Goal: Task Accomplishment & Management: Manage account settings

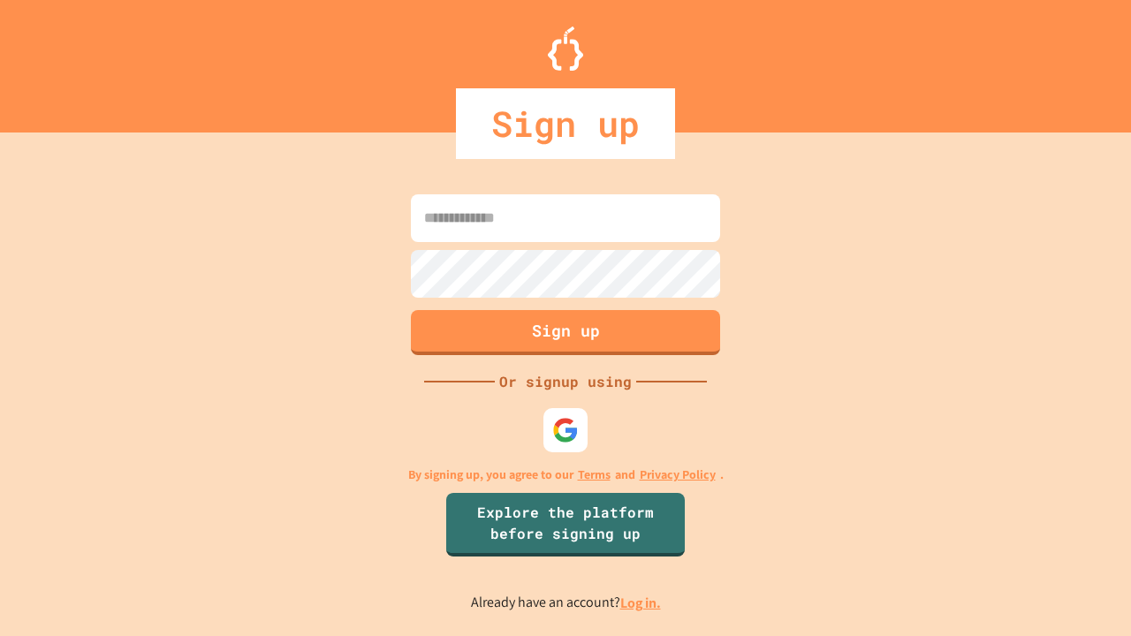
click at [642, 603] on link "Log in." at bounding box center [640, 603] width 41 height 19
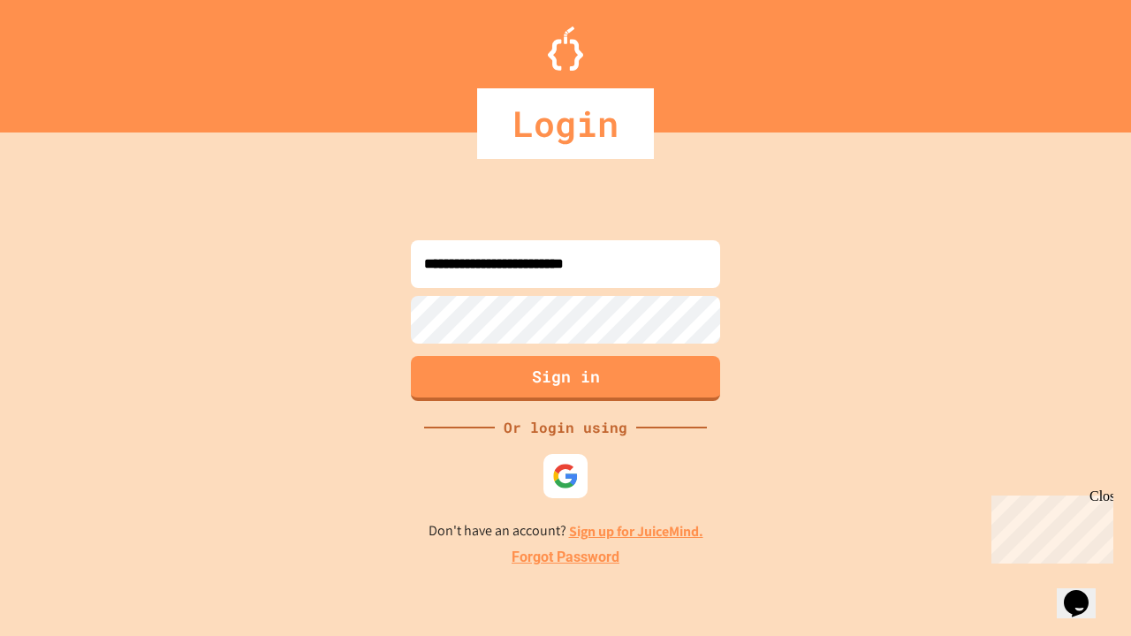
type input "**********"
